Goal: Information Seeking & Learning: Learn about a topic

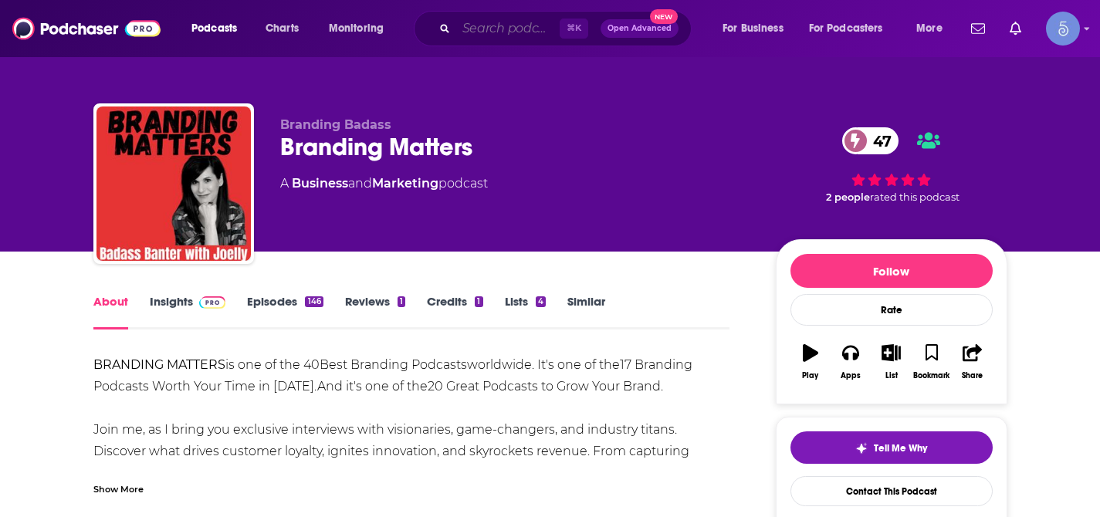
click at [516, 33] on input "Search podcasts, credits, & more..." at bounding box center [507, 28] width 103 height 25
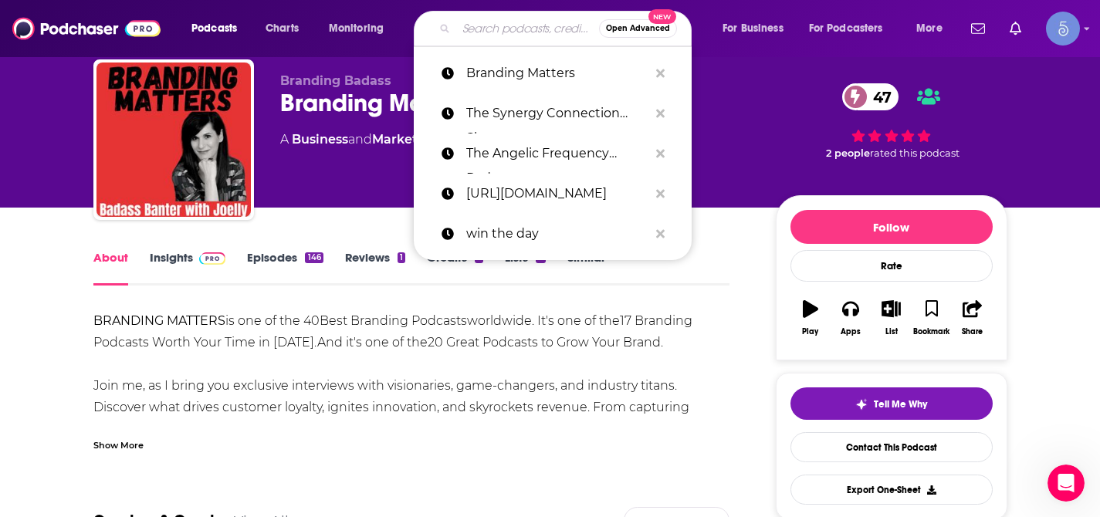
paste input "I'm Hormonal | PCOS, periods, gut + hormone health insights"
type input "I'm Hormonal | PCOS, periods, gut + hormone health insights"
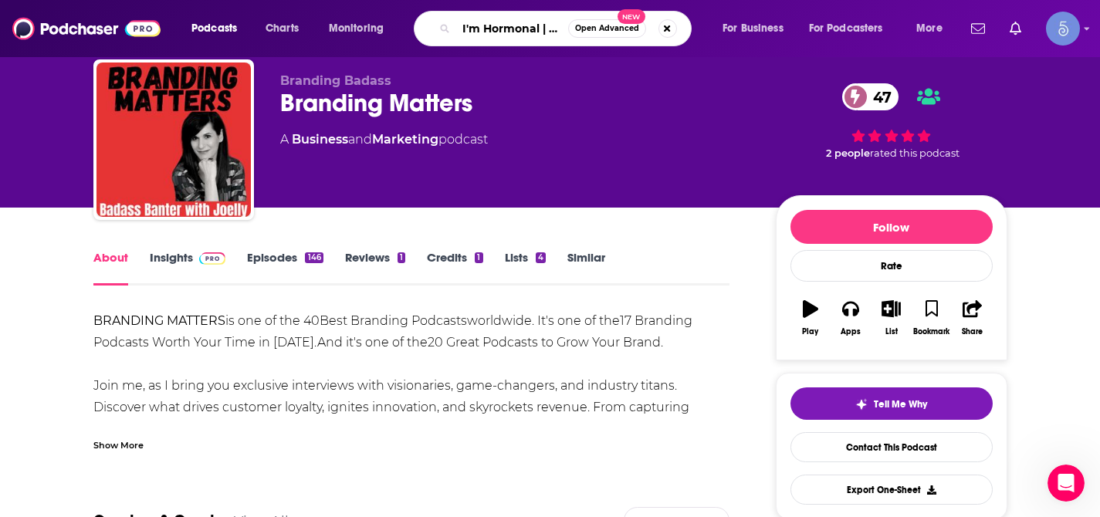
scroll to position [0, 246]
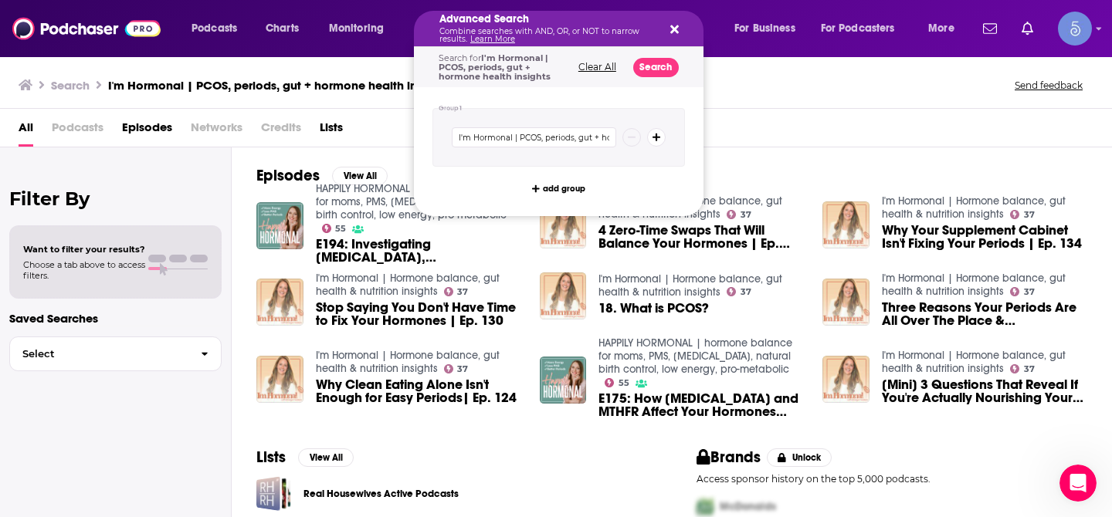
drag, startPoint x: 544, startPoint y: 29, endPoint x: 574, endPoint y: 24, distance: 31.2
click at [677, 32] on icon "Search podcasts, credits, & more..." at bounding box center [674, 29] width 8 height 12
drag, startPoint x: 539, startPoint y: 32, endPoint x: 586, endPoint y: 27, distance: 47.3
click at [672, 29] on icon "Search podcasts, credits, & more..." at bounding box center [674, 29] width 8 height 8
click at [604, 65] on button "Clear All" at bounding box center [597, 67] width 47 height 11
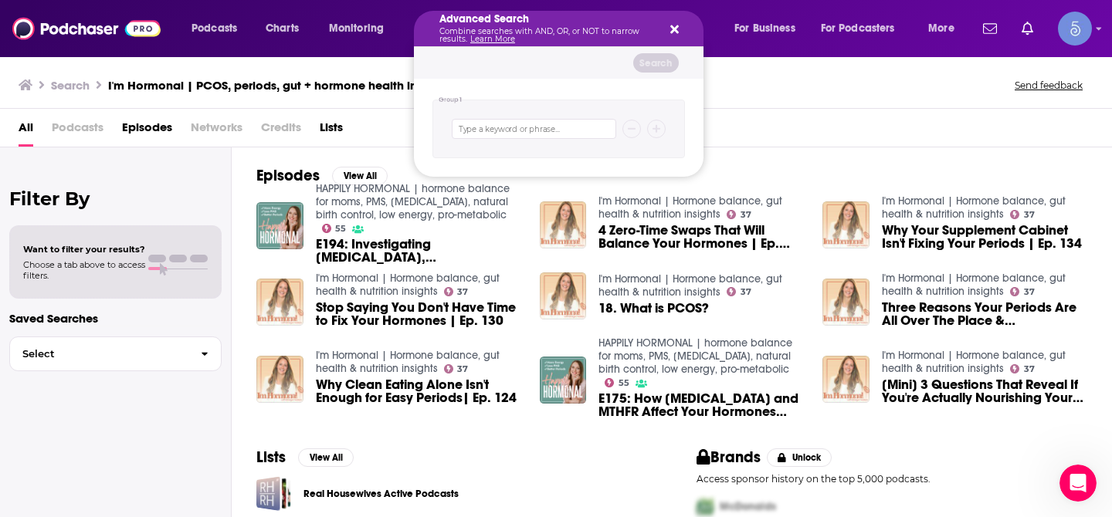
click at [681, 27] on div "Advanced Search Combine searches with AND, OR, or NOT to narrow results. Learn …" at bounding box center [559, 29] width 290 height 36
click at [672, 29] on icon "Search podcasts, credits, & more..." at bounding box center [674, 29] width 8 height 8
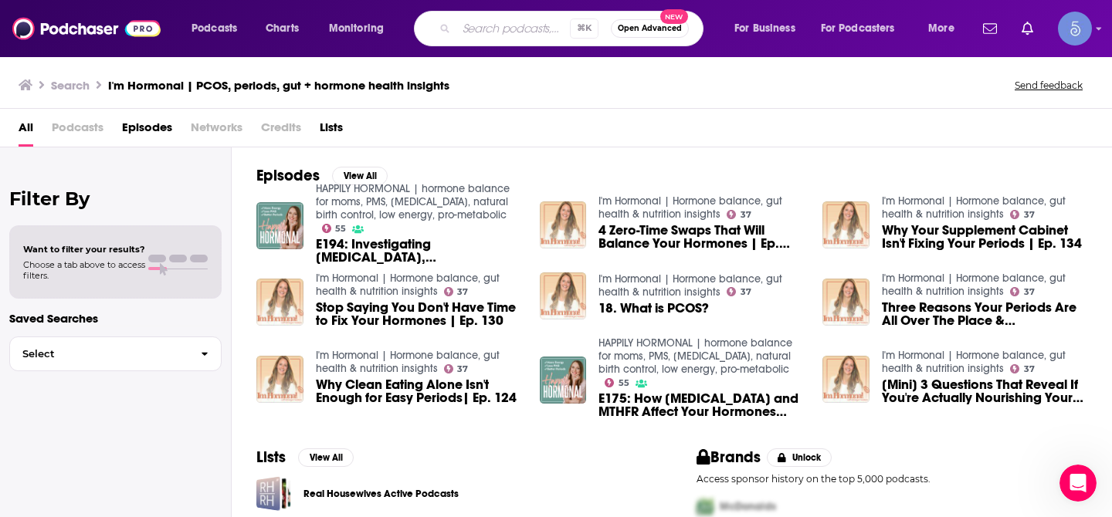
click at [535, 29] on input "Search podcasts, credits, & more..." at bounding box center [512, 28] width 113 height 25
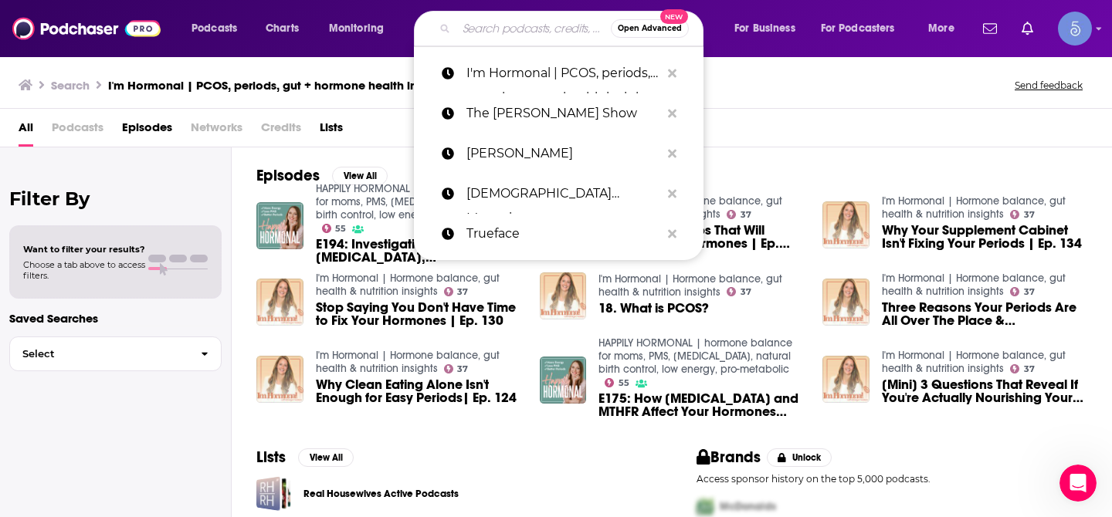
paste input "I'm Hormonal | PCOS, periods, gut + hormone health insights"
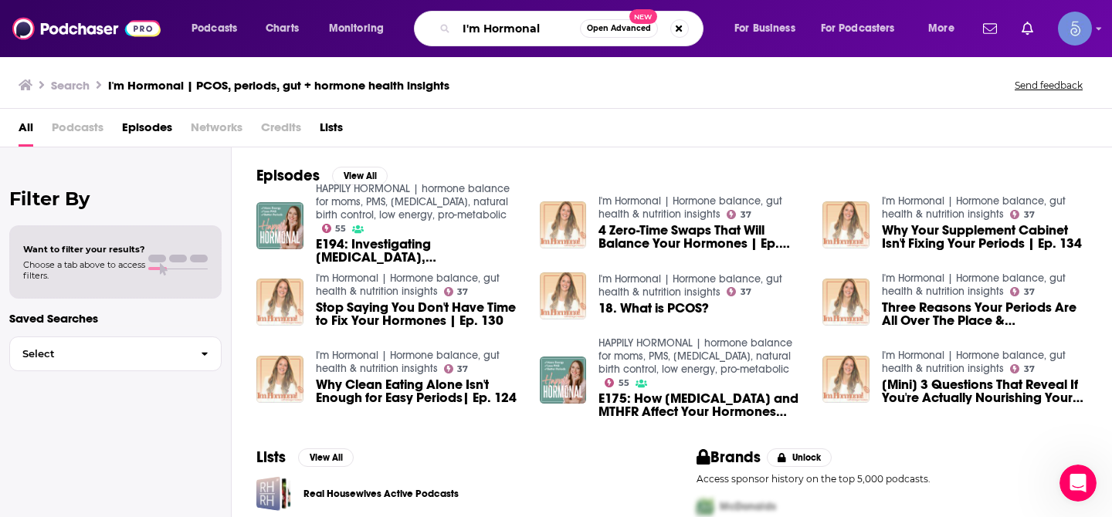
type input "I'm Hormonal"
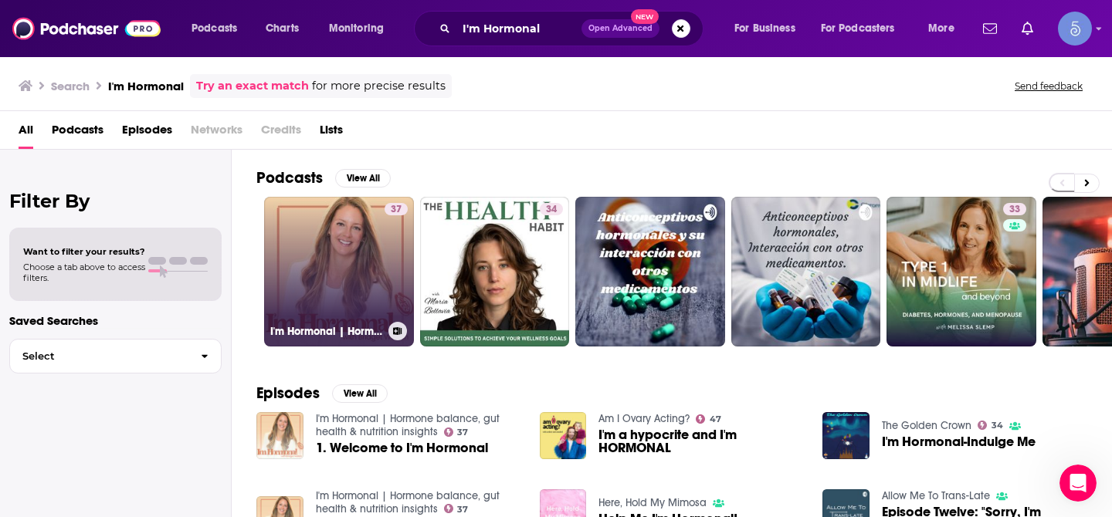
click at [355, 258] on link "37 I'm Hormonal | Hormone balance, gut health & nutrition insights" at bounding box center [339, 272] width 150 height 150
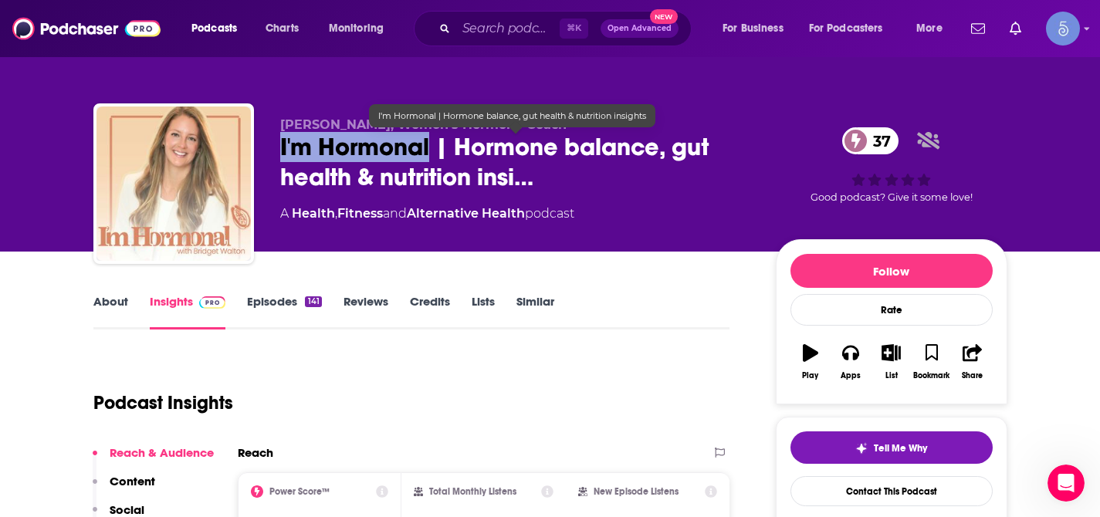
drag, startPoint x: 279, startPoint y: 144, endPoint x: 430, endPoint y: 147, distance: 150.6
click at [430, 147] on span "I'm Hormonal | Hormone balance, gut health & nutrition insi…" at bounding box center [515, 162] width 471 height 60
copy h2 "I'm Hormonal"
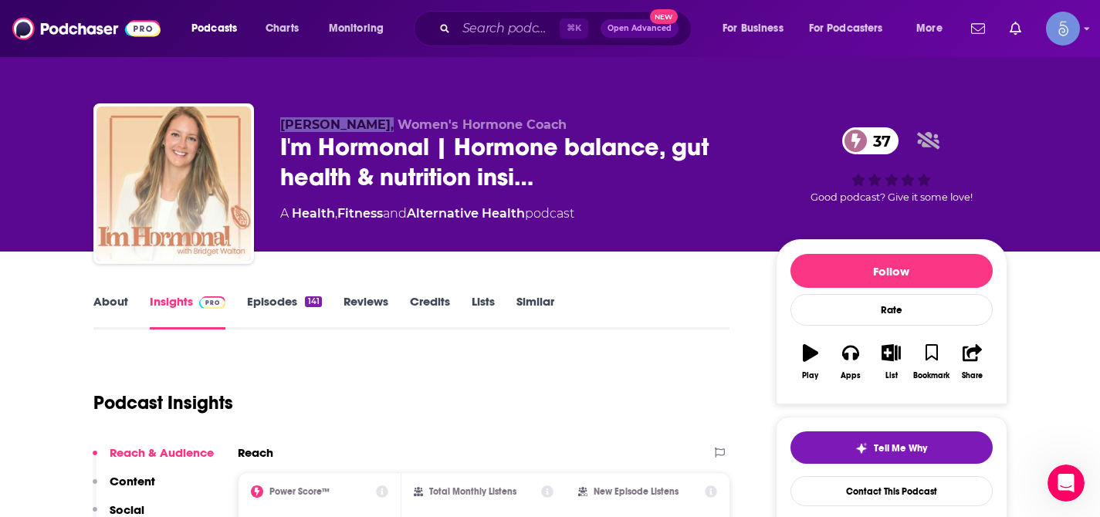
drag, startPoint x: 282, startPoint y: 125, endPoint x: 380, endPoint y: 130, distance: 98.2
click at [380, 130] on span "[PERSON_NAME], Women's Hormone Coach" at bounding box center [423, 124] width 286 height 15
copy span "[PERSON_NAME]"
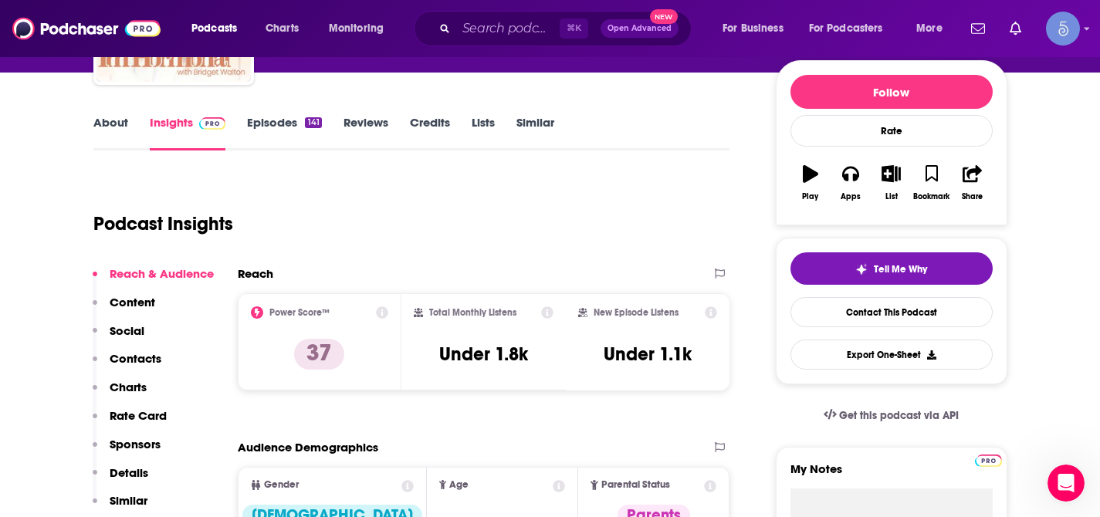
scroll to position [182, 0]
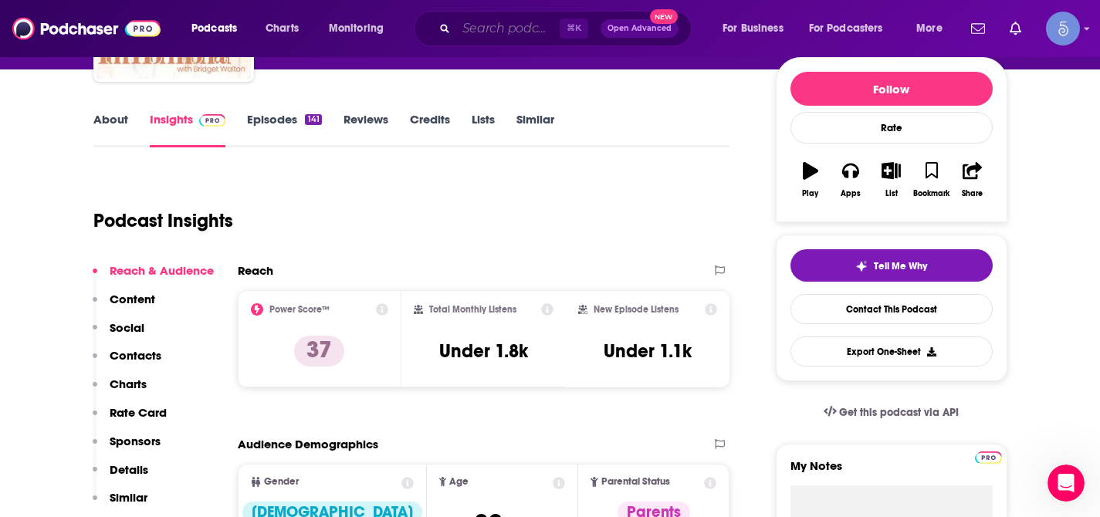
click at [480, 34] on input "Search podcasts, credits, & more..." at bounding box center [507, 28] width 103 height 25
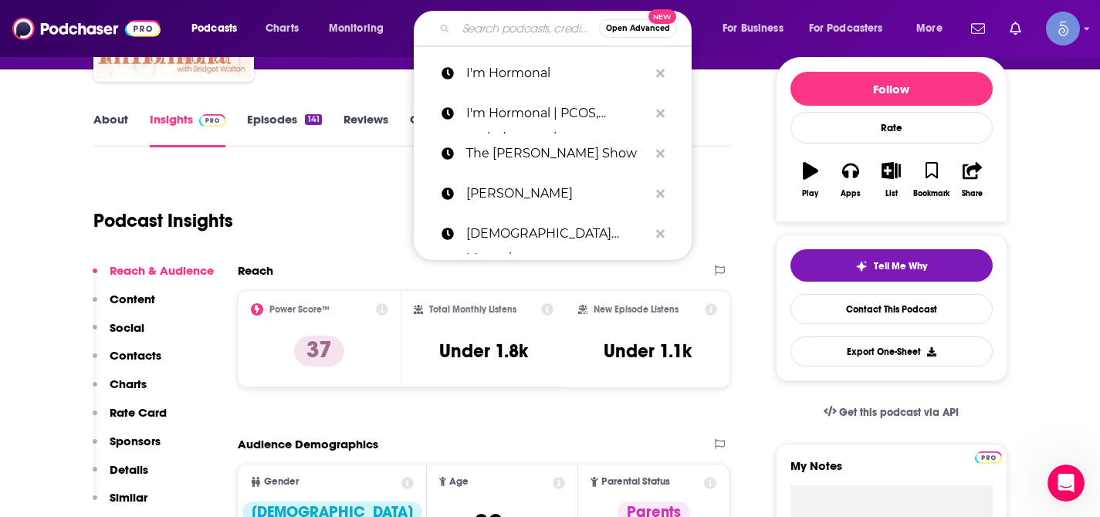
paste input "The [PERSON_NAME] Show"
type input "The [PERSON_NAME] Show"
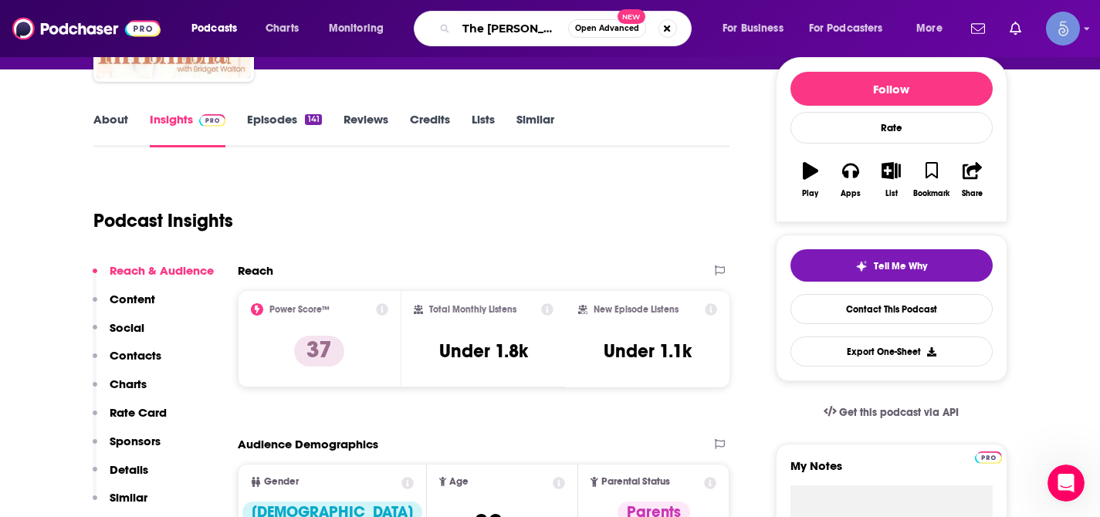
scroll to position [0, 25]
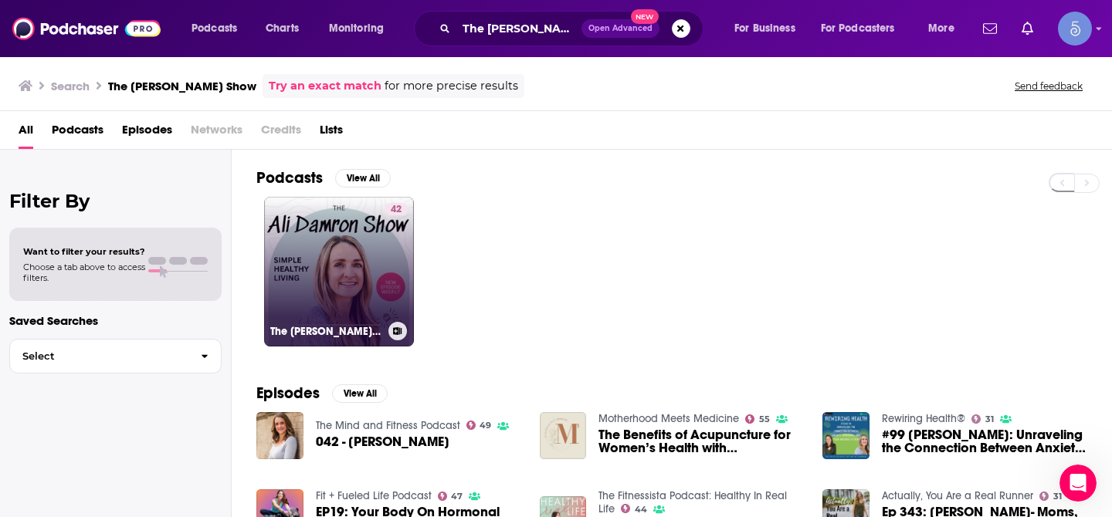
click at [351, 273] on link "42 The [PERSON_NAME] Show" at bounding box center [339, 272] width 150 height 150
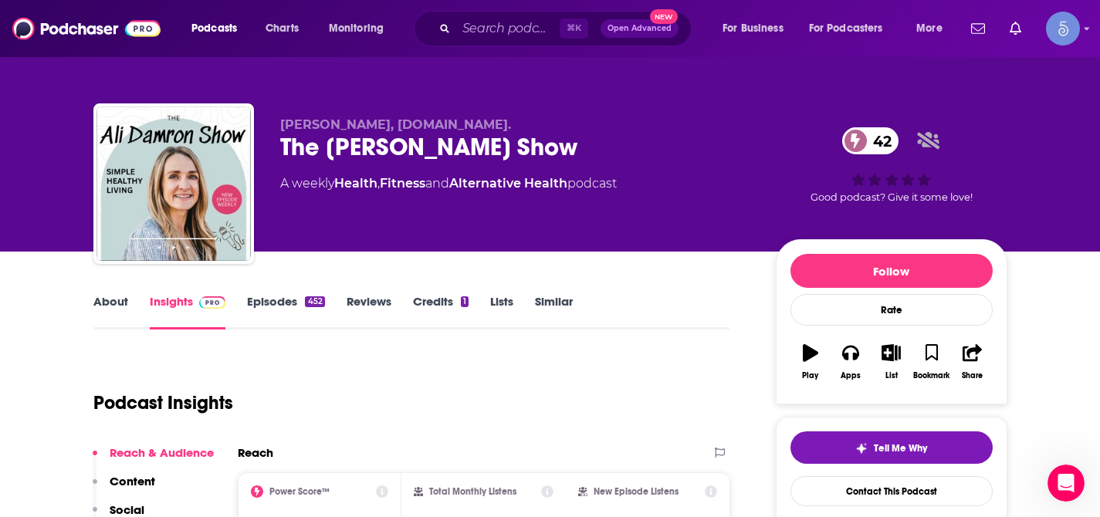
scroll to position [73, 0]
